Goal: Information Seeking & Learning: Learn about a topic

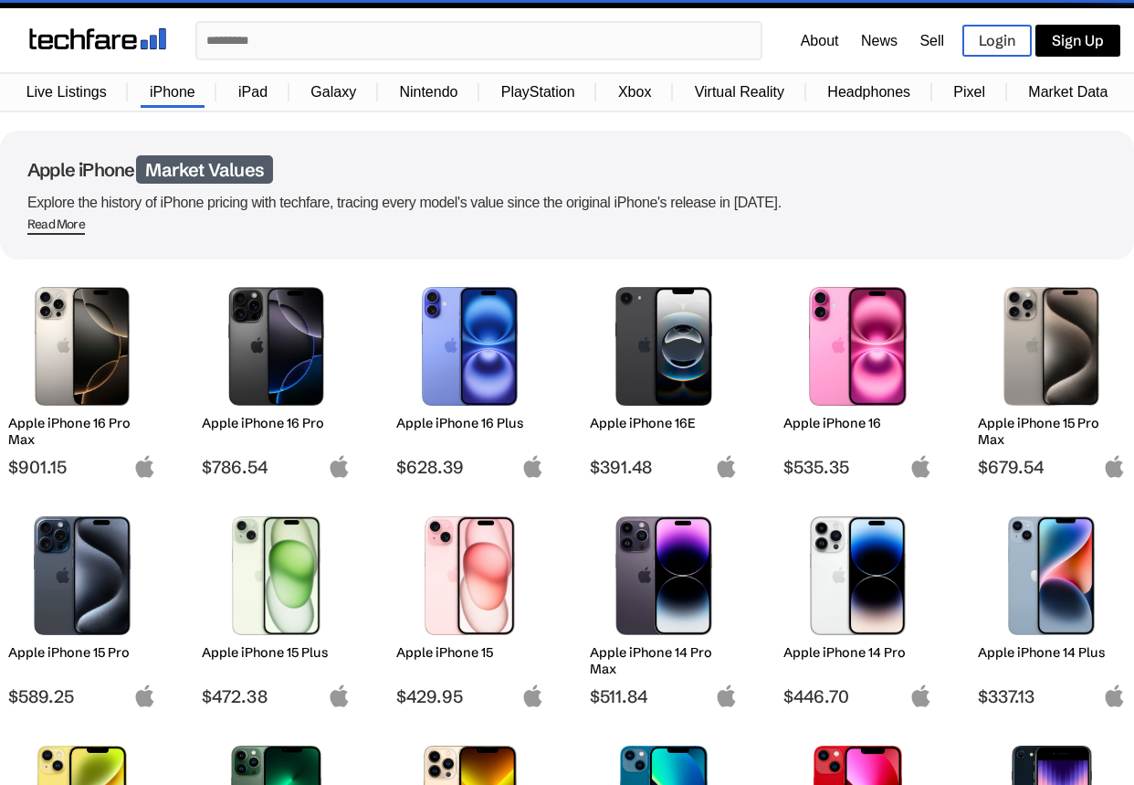
scroll to position [39, 0]
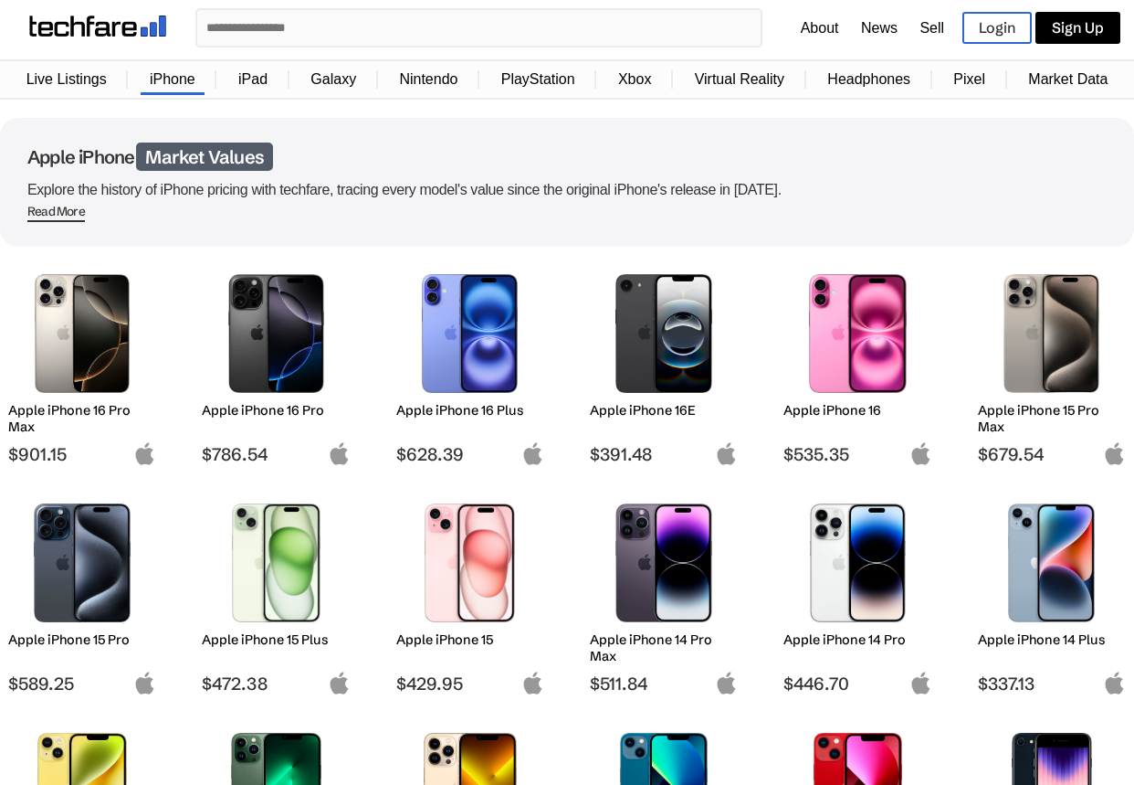
click at [90, 596] on img at bounding box center [82, 562] width 121 height 119
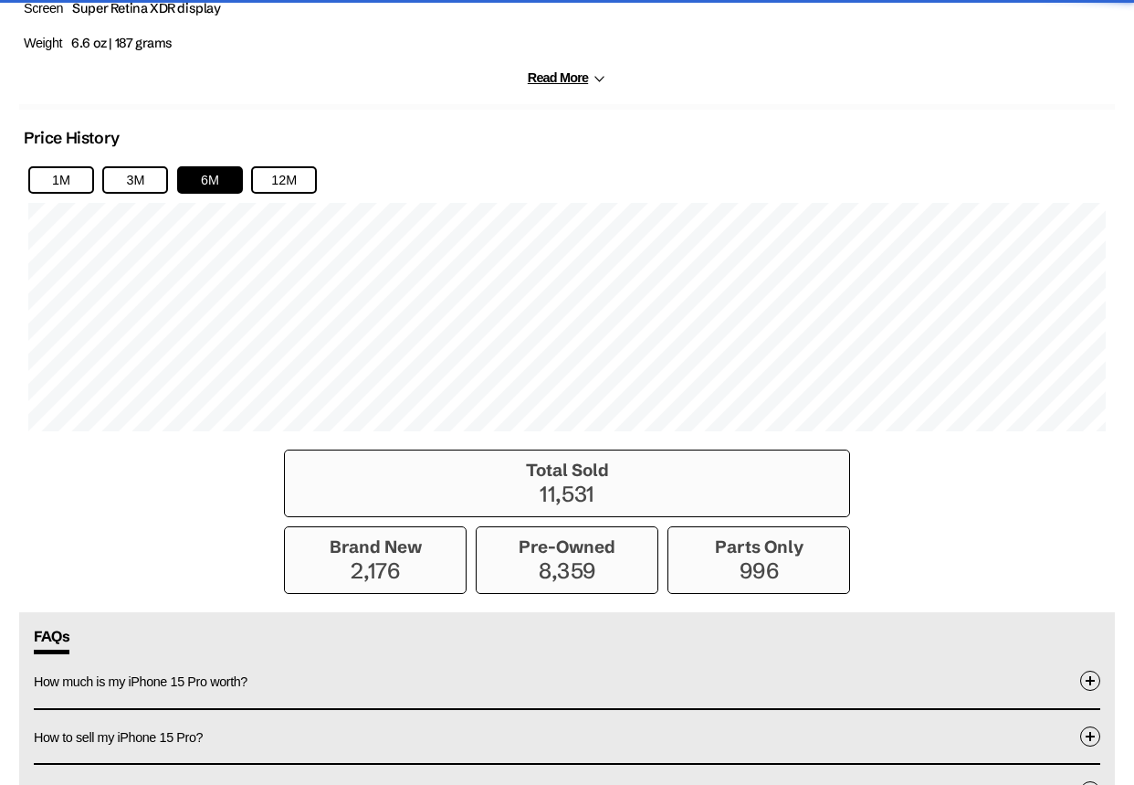
scroll to position [1169, 0]
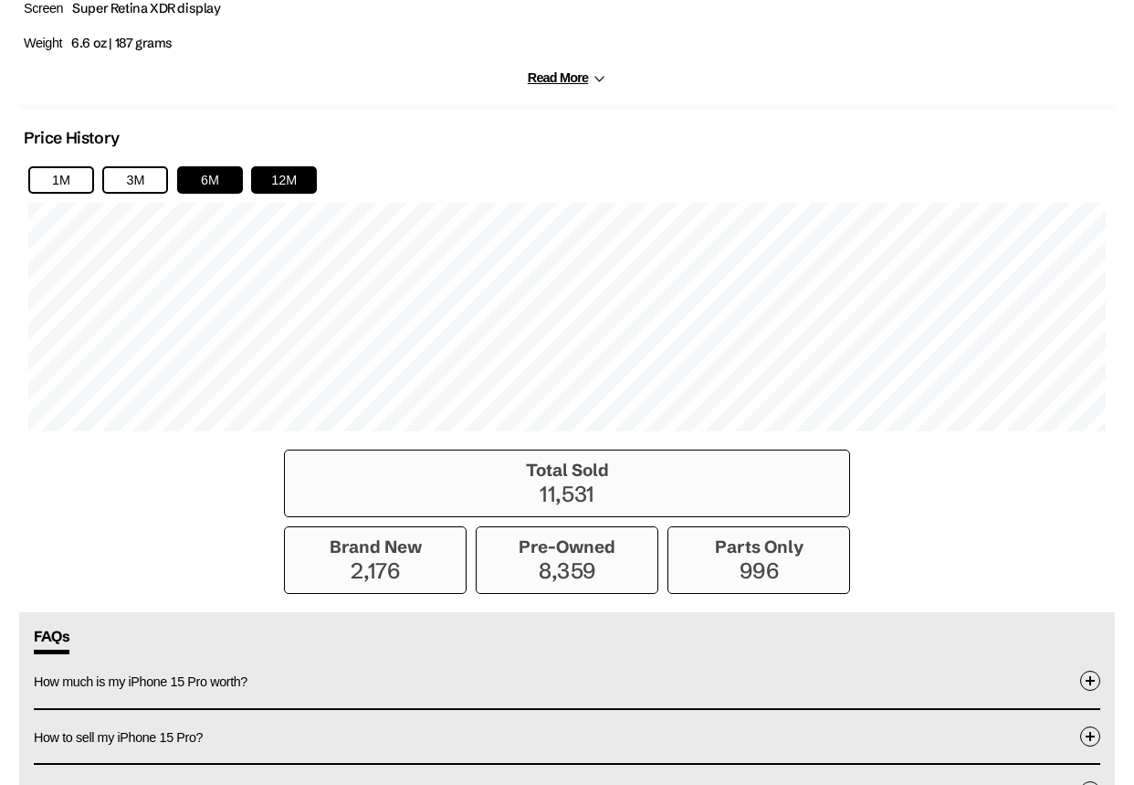
click at [297, 171] on button "12M" at bounding box center [284, 179] width 66 height 27
click at [384, 578] on p "2,176" at bounding box center [375, 570] width 163 height 26
click at [472, 572] on div "Total Sold 11,531 Brand New 2,176 Pre-Owned 8,359 Parts Only 996" at bounding box center [567, 521] width 566 height 144
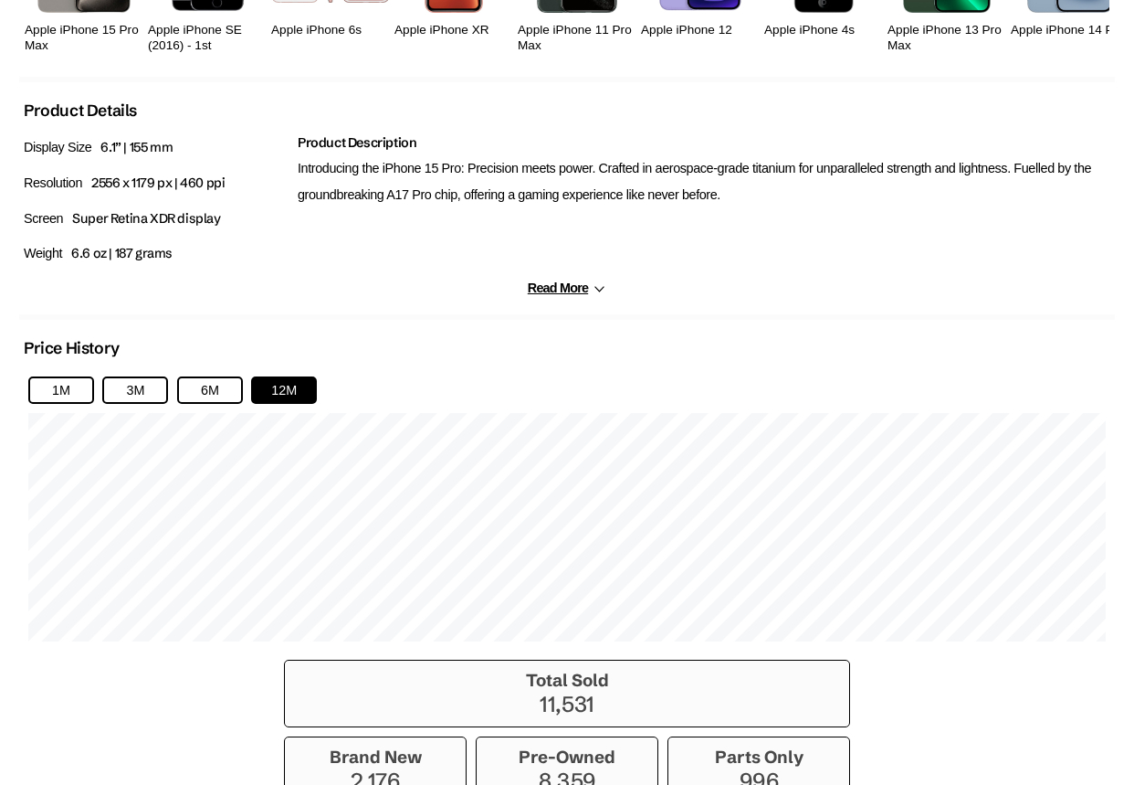
scroll to position [976, 0]
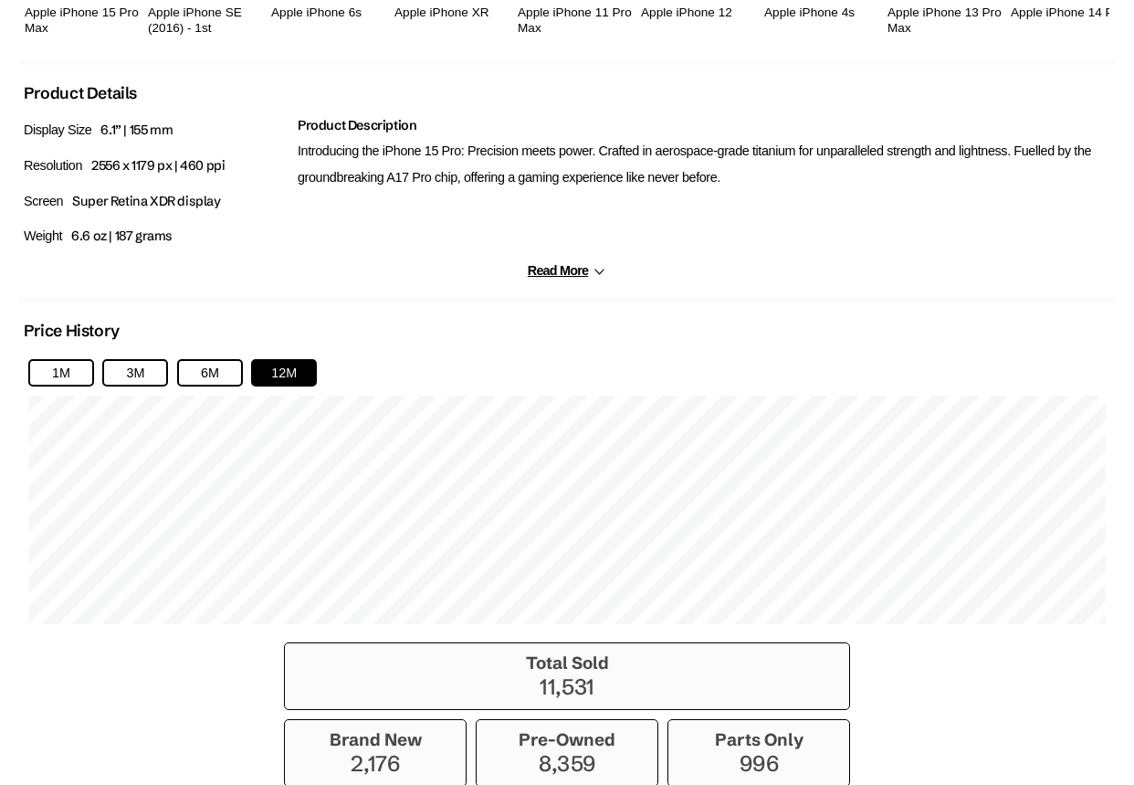
click at [582, 295] on div "Black Titanium Natural Titanium Blue Titanium White Titanium Brand New Pre-Owne…" at bounding box center [567, 185] width 1096 height 1926
click at [589, 282] on div "Black Titanium Natural Titanium Blue Titanium White Titanium Brand New Pre-Owne…" at bounding box center [567, 185] width 1096 height 1926
click at [596, 274] on icon at bounding box center [600, 272] width 14 height 14
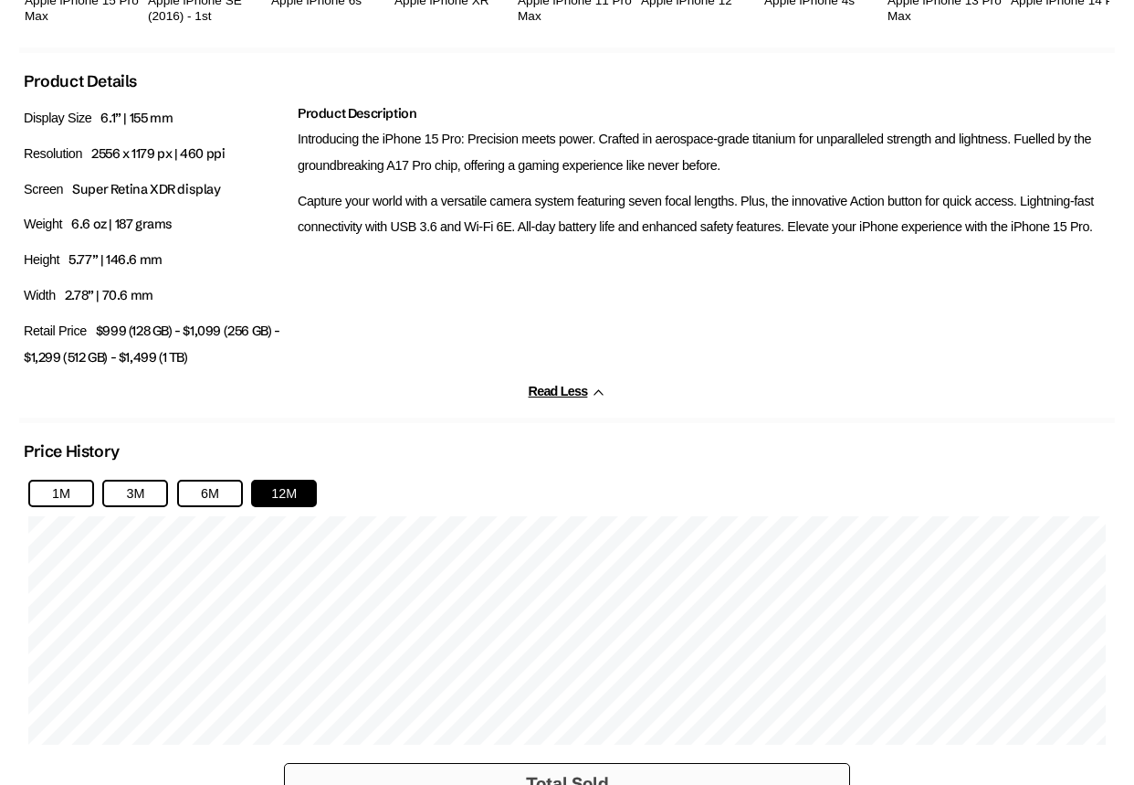
scroll to position [991, 0]
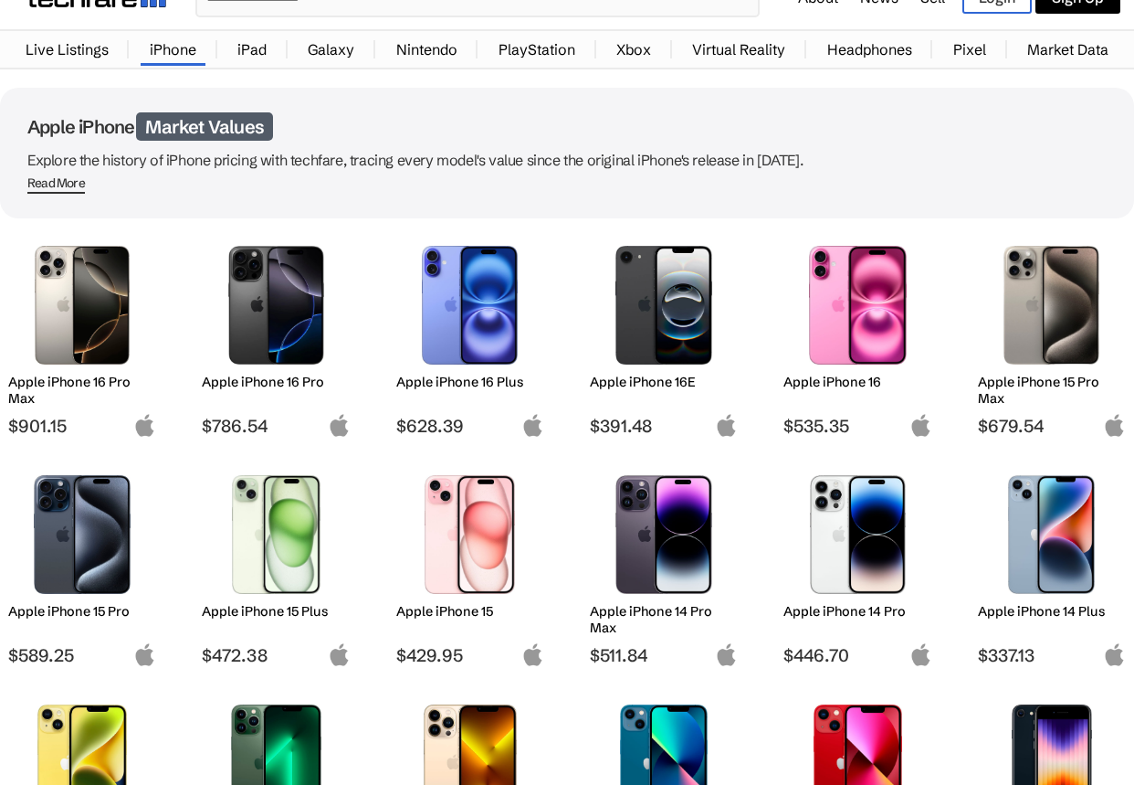
click at [280, 365] on div at bounding box center [276, 305] width 121 height 137
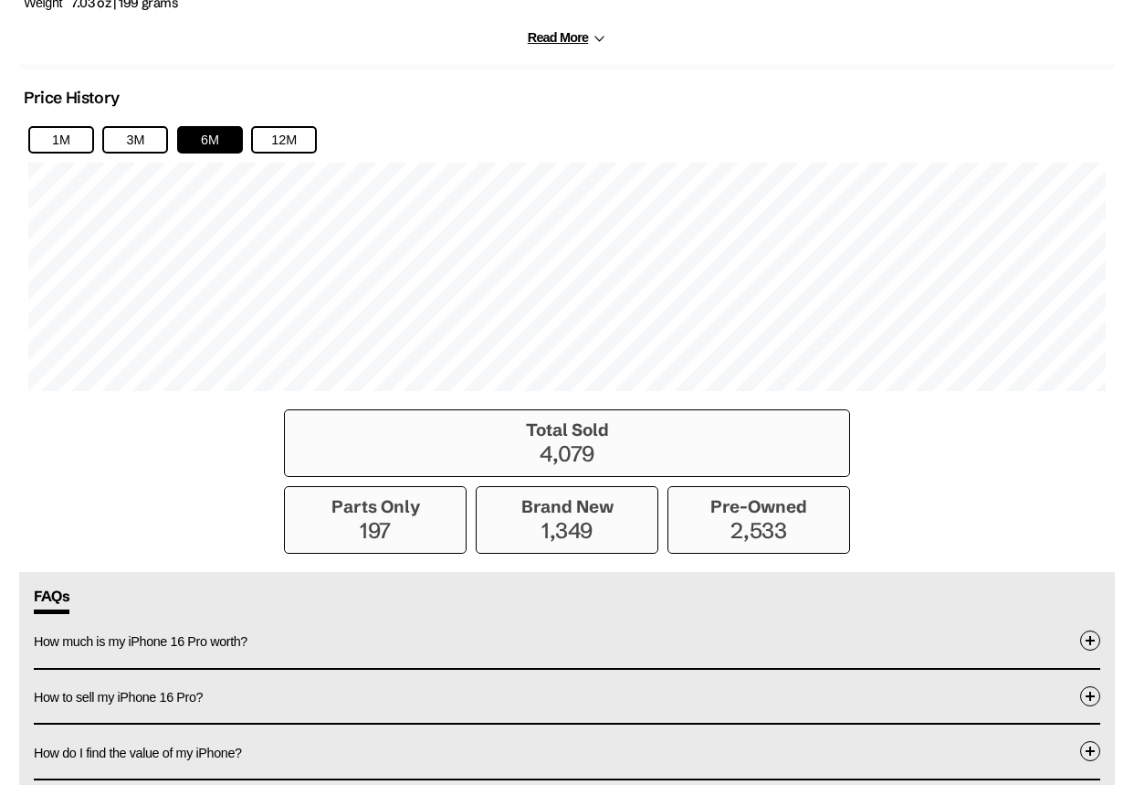
scroll to position [1232, 0]
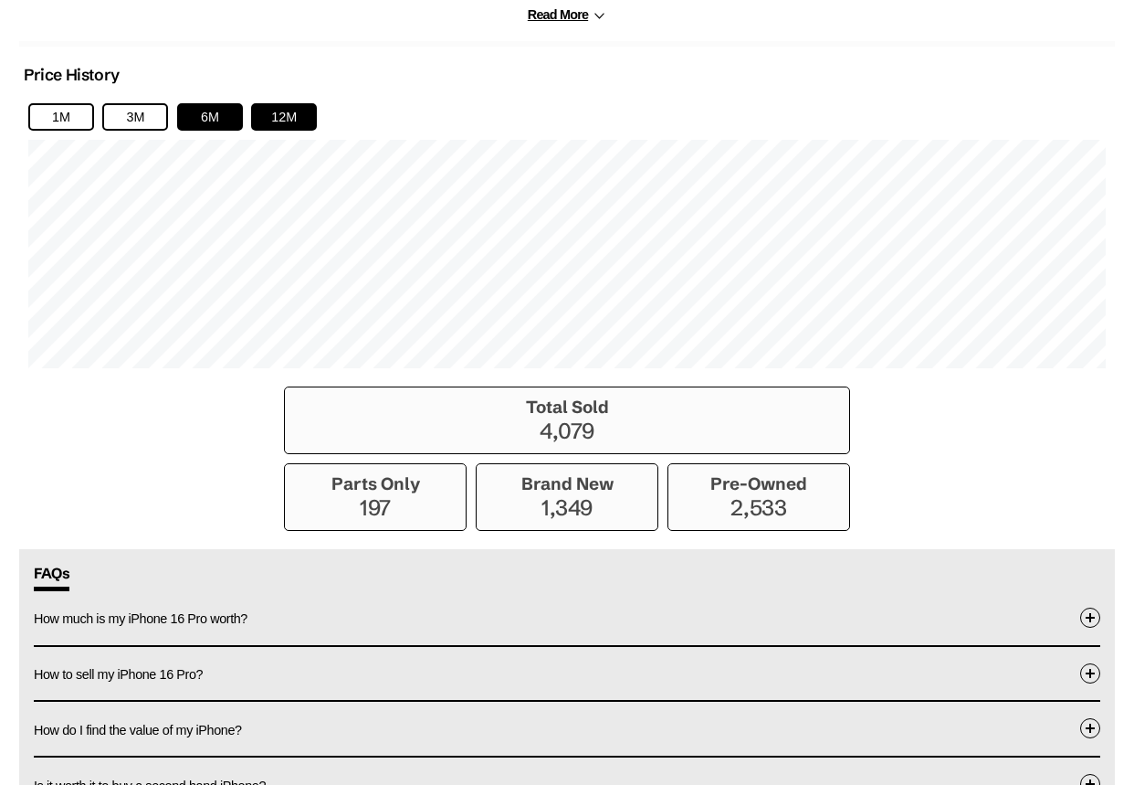
click at [290, 127] on button "12M" at bounding box center [284, 116] width 66 height 27
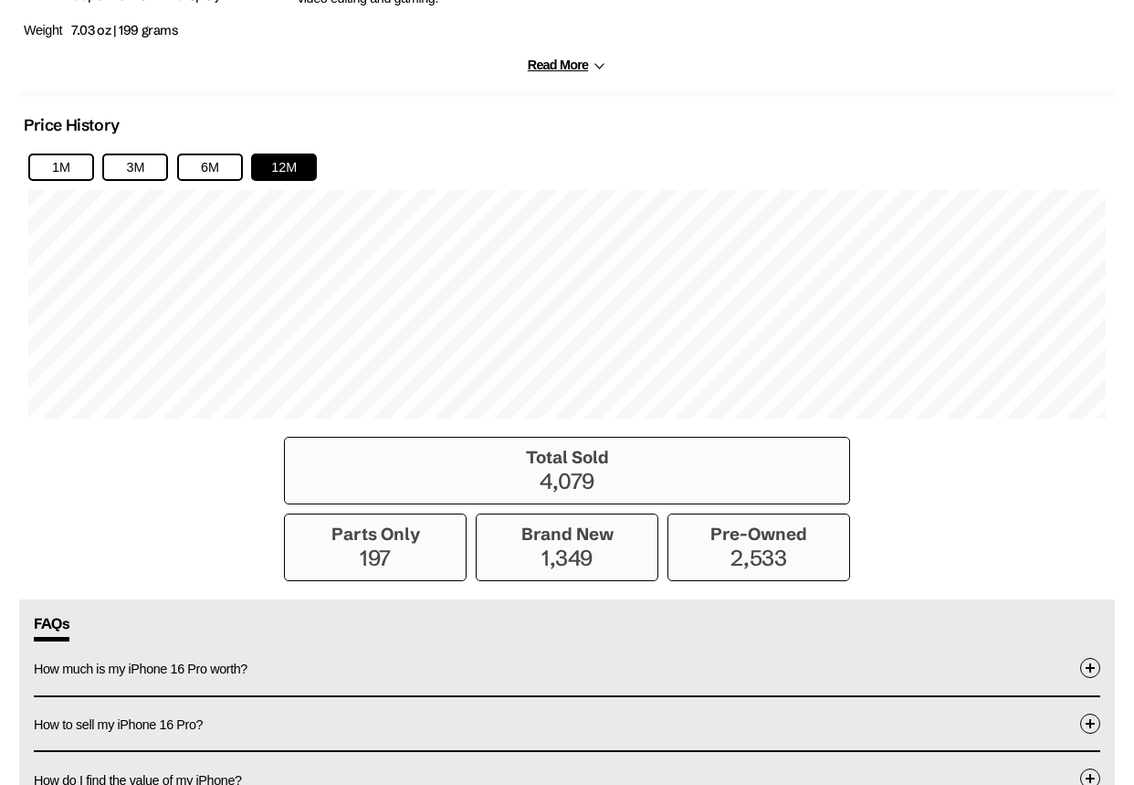
scroll to position [1179, 0]
